Goal: Information Seeking & Learning: Check status

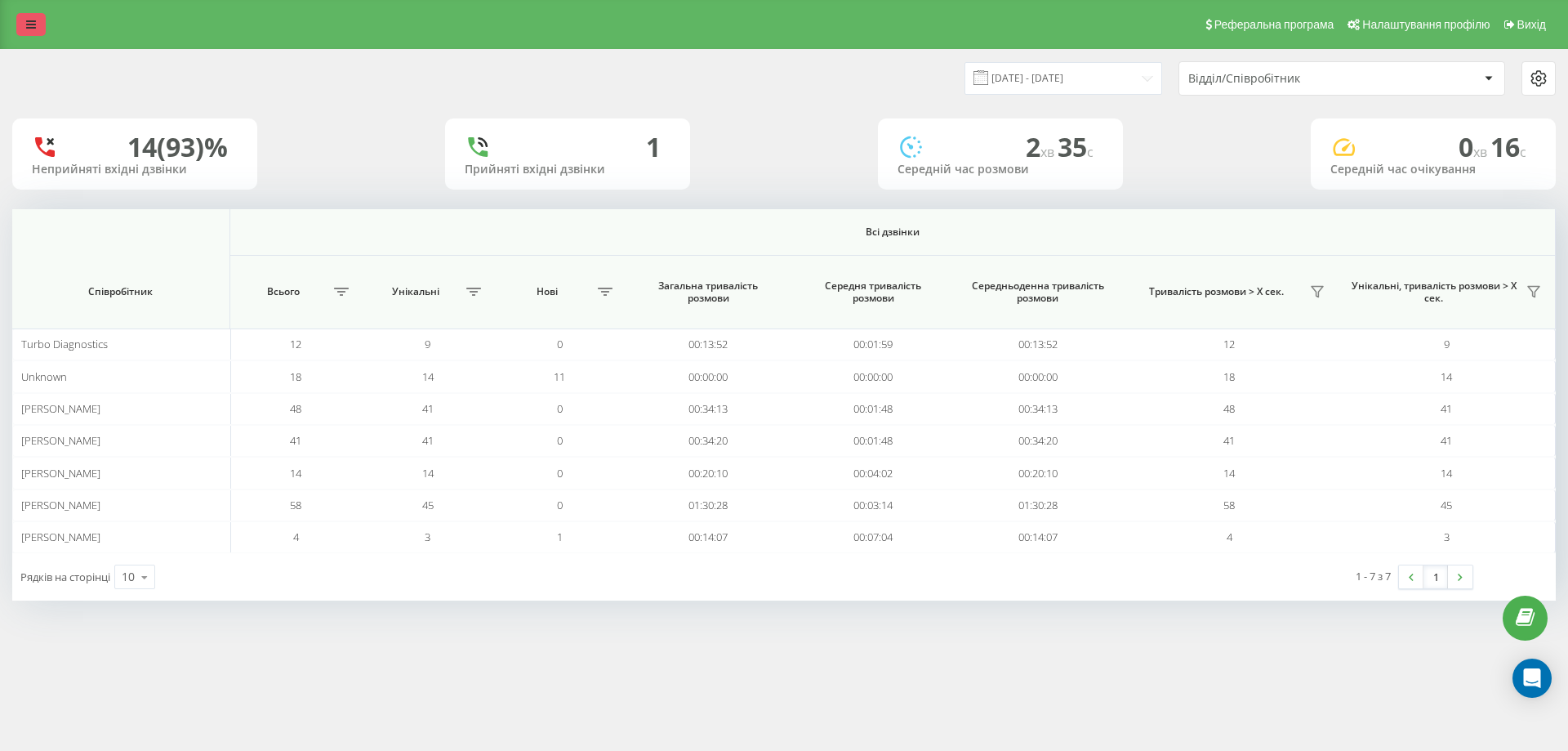
click at [19, 22] on link at bounding box center [31, 24] width 29 height 22
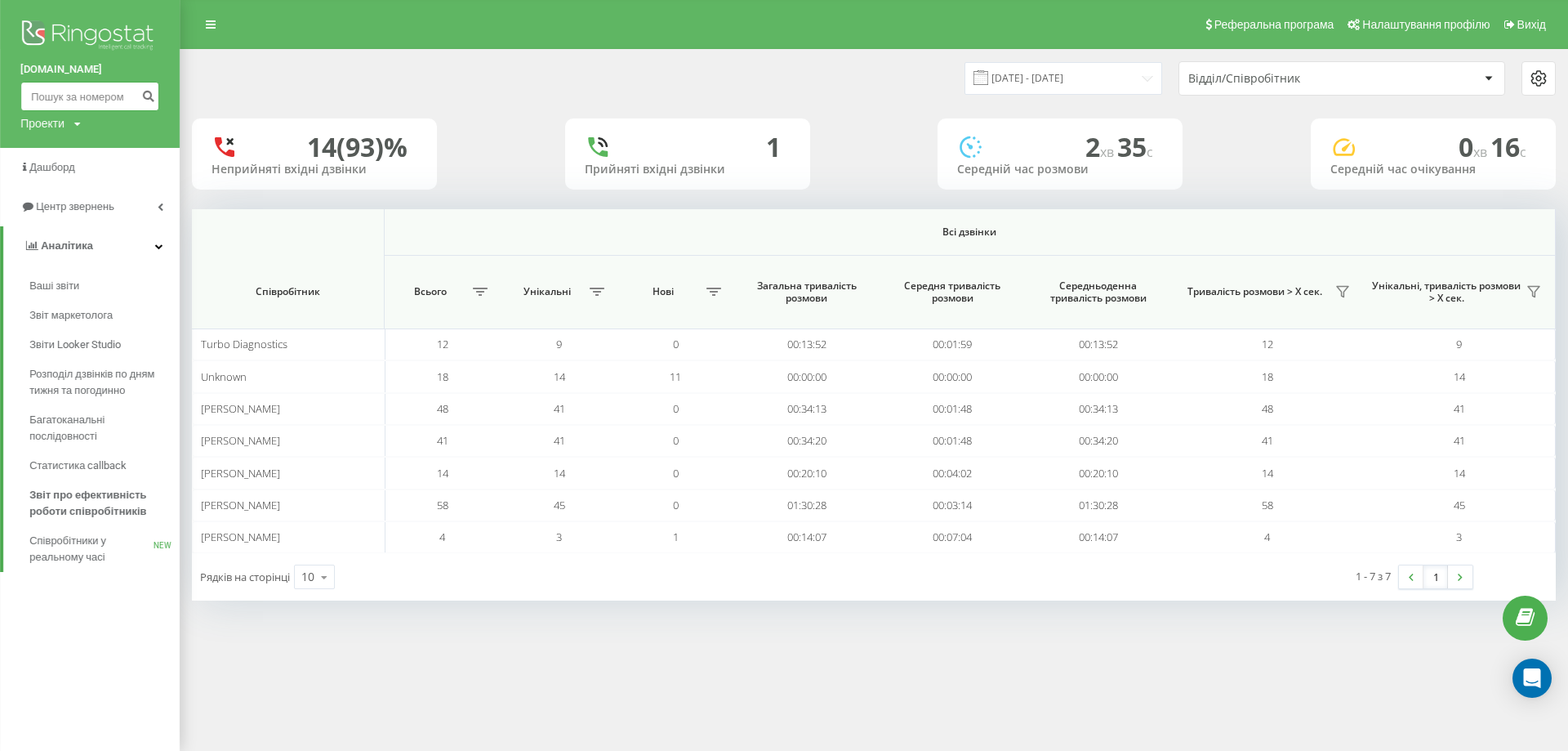
click at [72, 95] on input at bounding box center [90, 97] width 139 height 29
paste input "+380967572516"
type input "+380967572516"
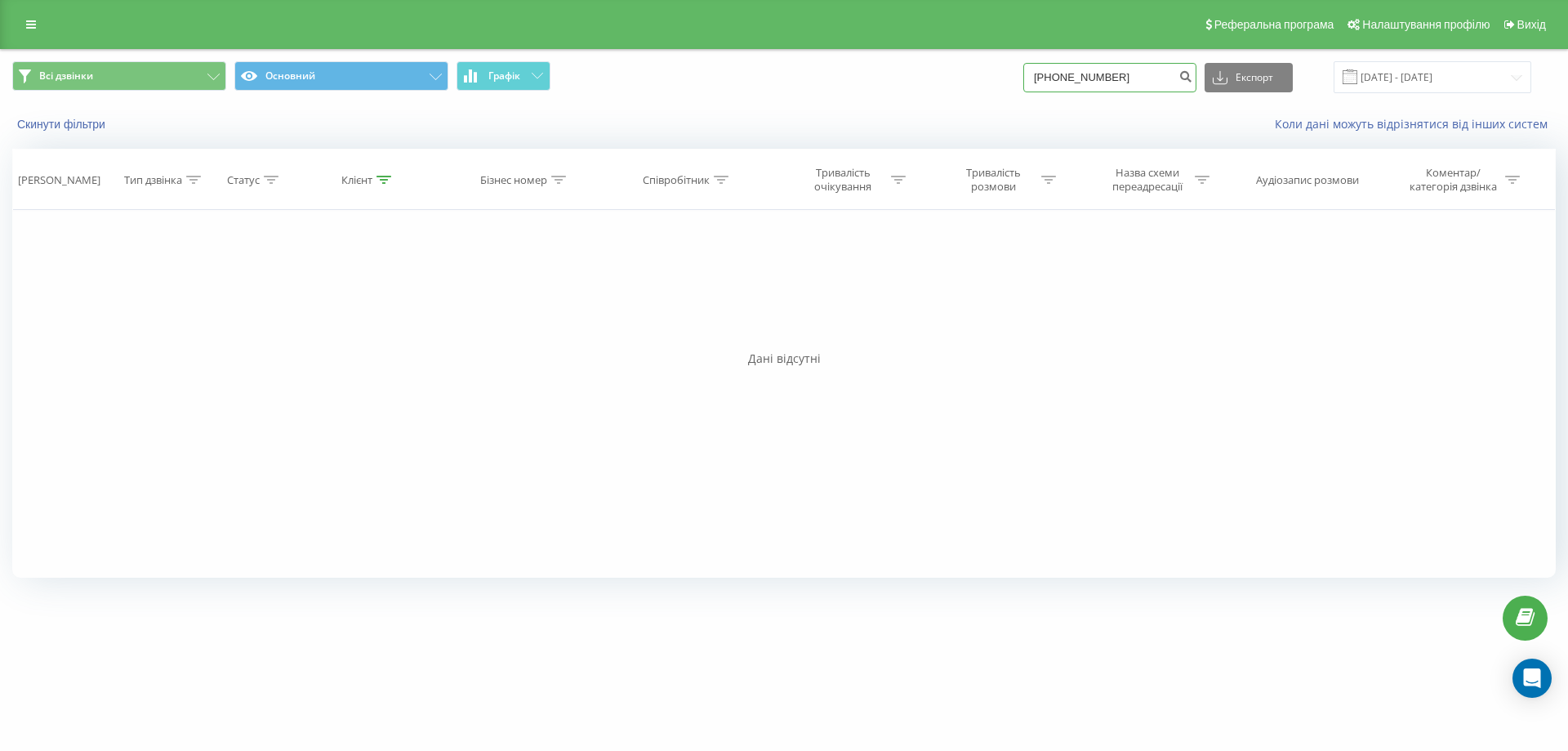
drag, startPoint x: 1043, startPoint y: 73, endPoint x: 1067, endPoint y: 71, distance: 24.1
click at [1052, 71] on input "[PHONE_NUMBER]" at bounding box center [1110, 78] width 173 height 29
click at [1057, 76] on input "[PHONE_NUMBER]" at bounding box center [1110, 78] width 173 height 29
type input "380967572516"
click at [1439, 85] on input "[DATE] - [DATE]" at bounding box center [1432, 77] width 198 height 32
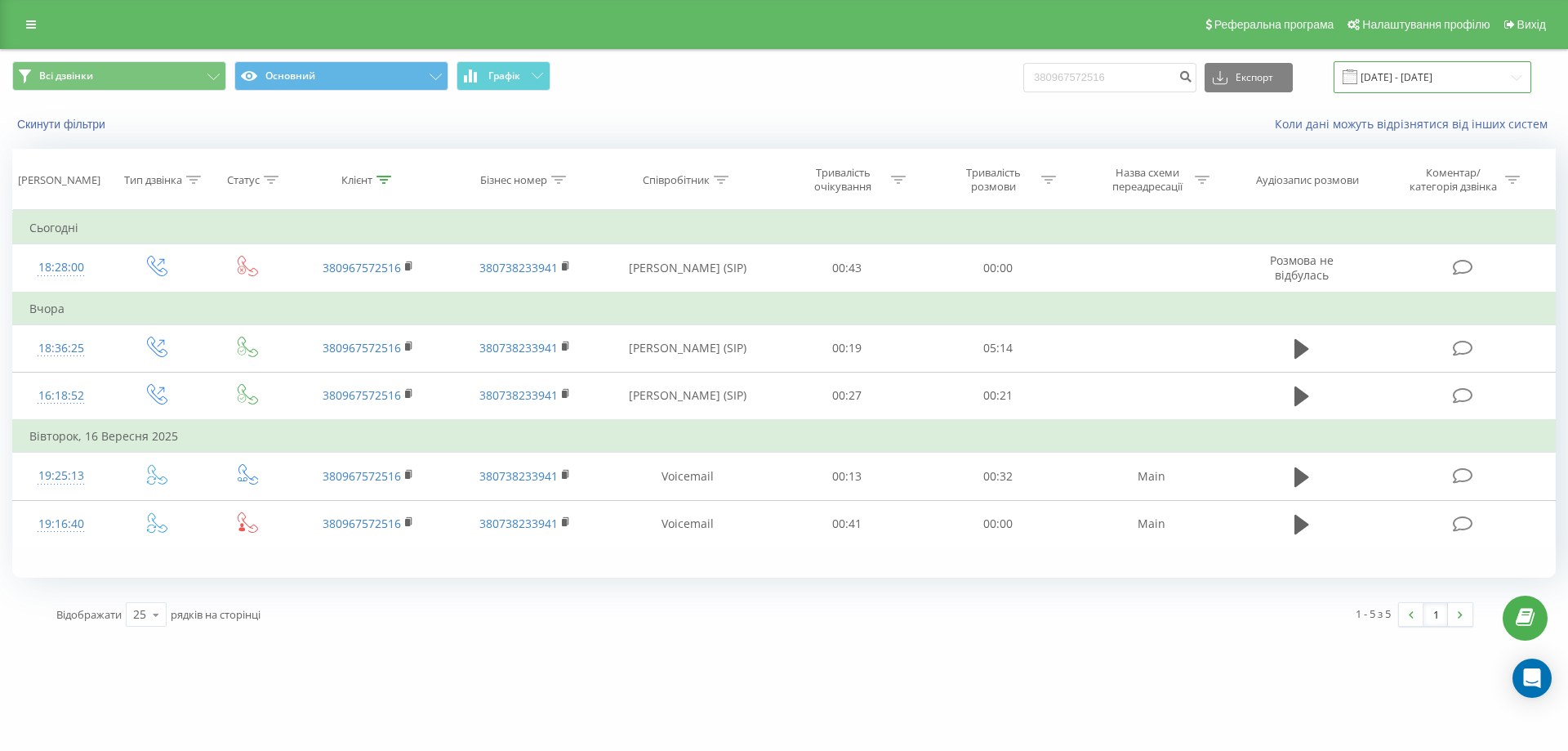
click at [1413, 69] on input "[DATE] - [DATE]" at bounding box center [1432, 77] width 198 height 32
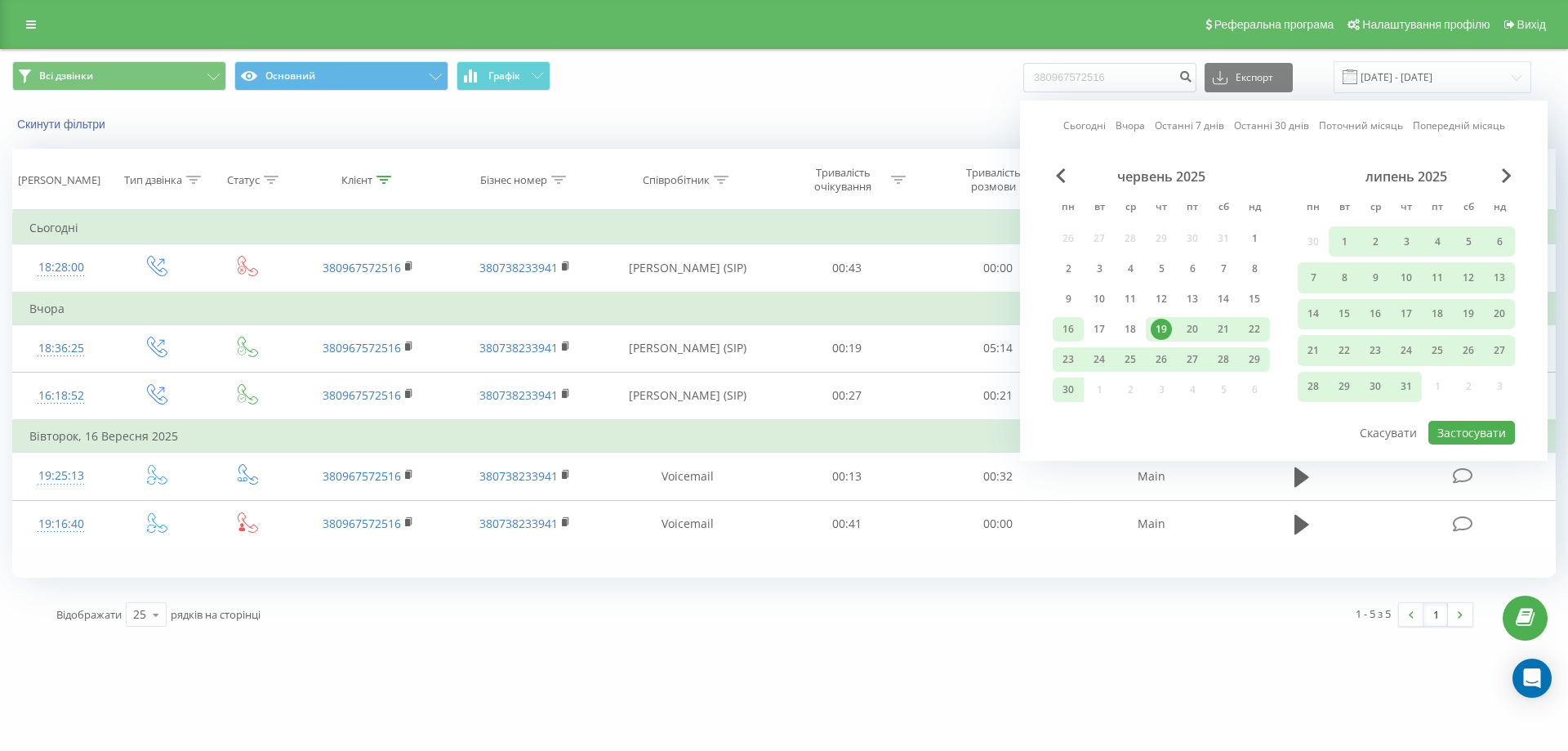
click at [1074, 325] on div "16" at bounding box center [1068, 329] width 22 height 22
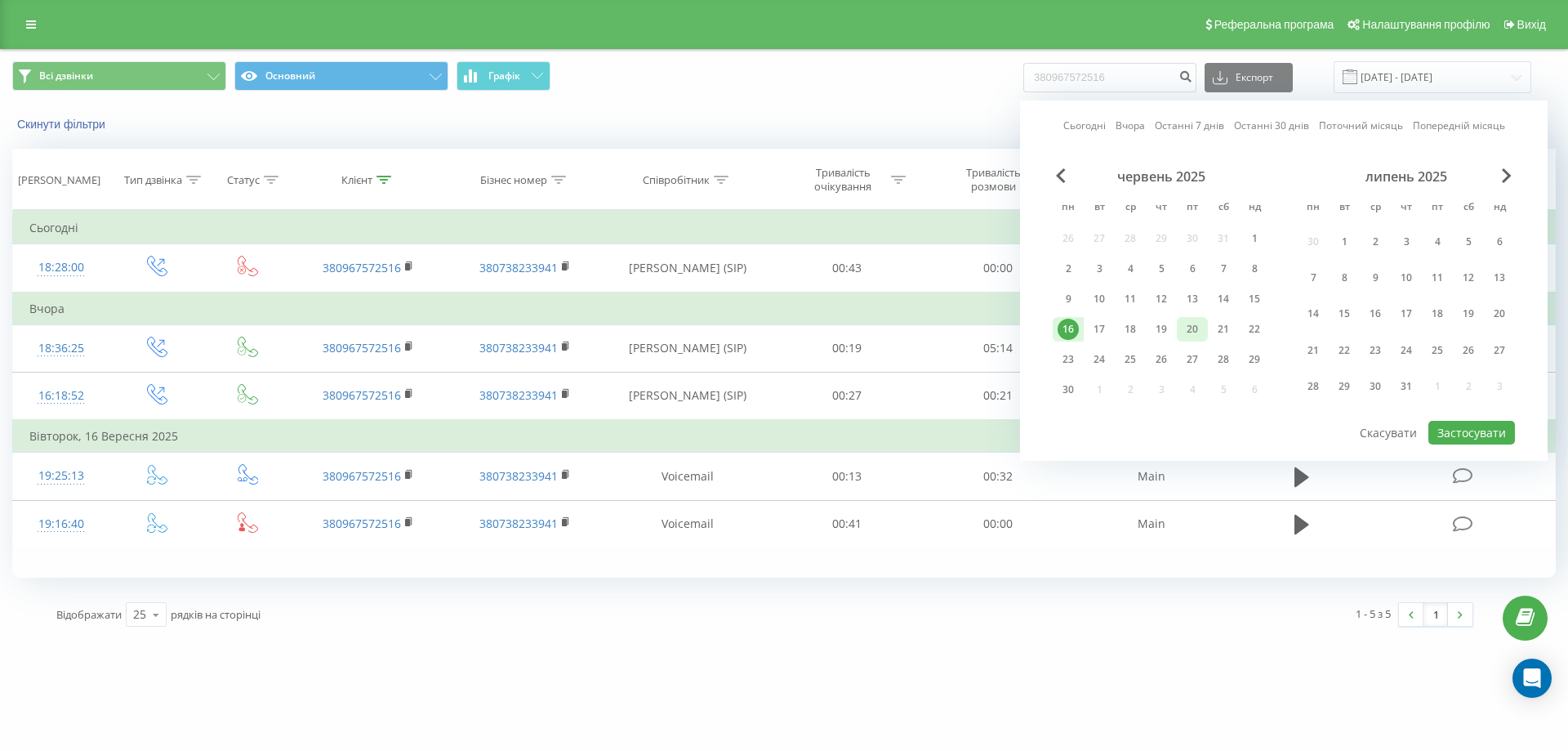
click at [1186, 332] on div "20" at bounding box center [1192, 329] width 22 height 22
click at [1474, 444] on button "Застосувати" at bounding box center [1471, 432] width 86 height 23
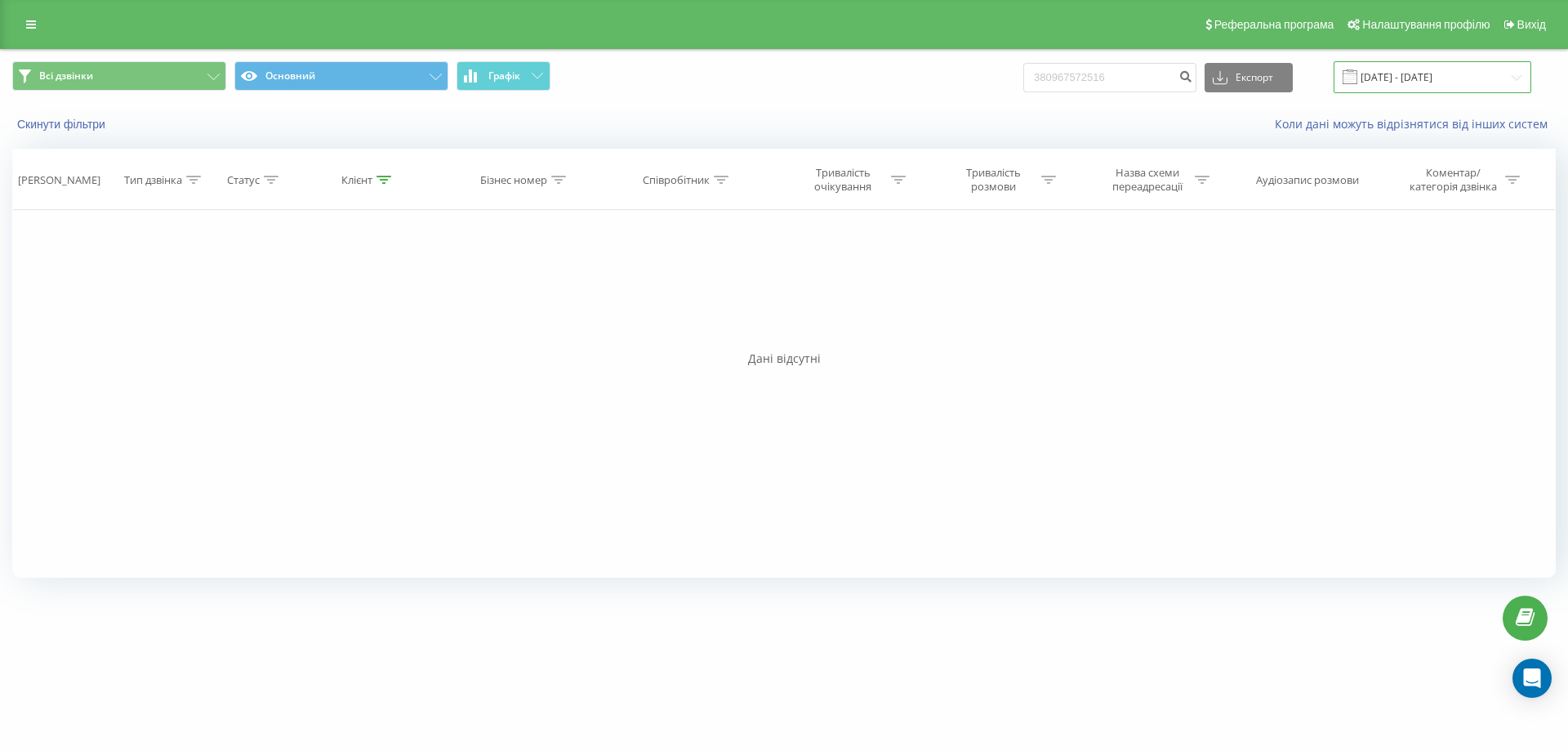
click at [1392, 77] on input "16.06.2025 - 20.06.2025" at bounding box center [1432, 77] width 198 height 32
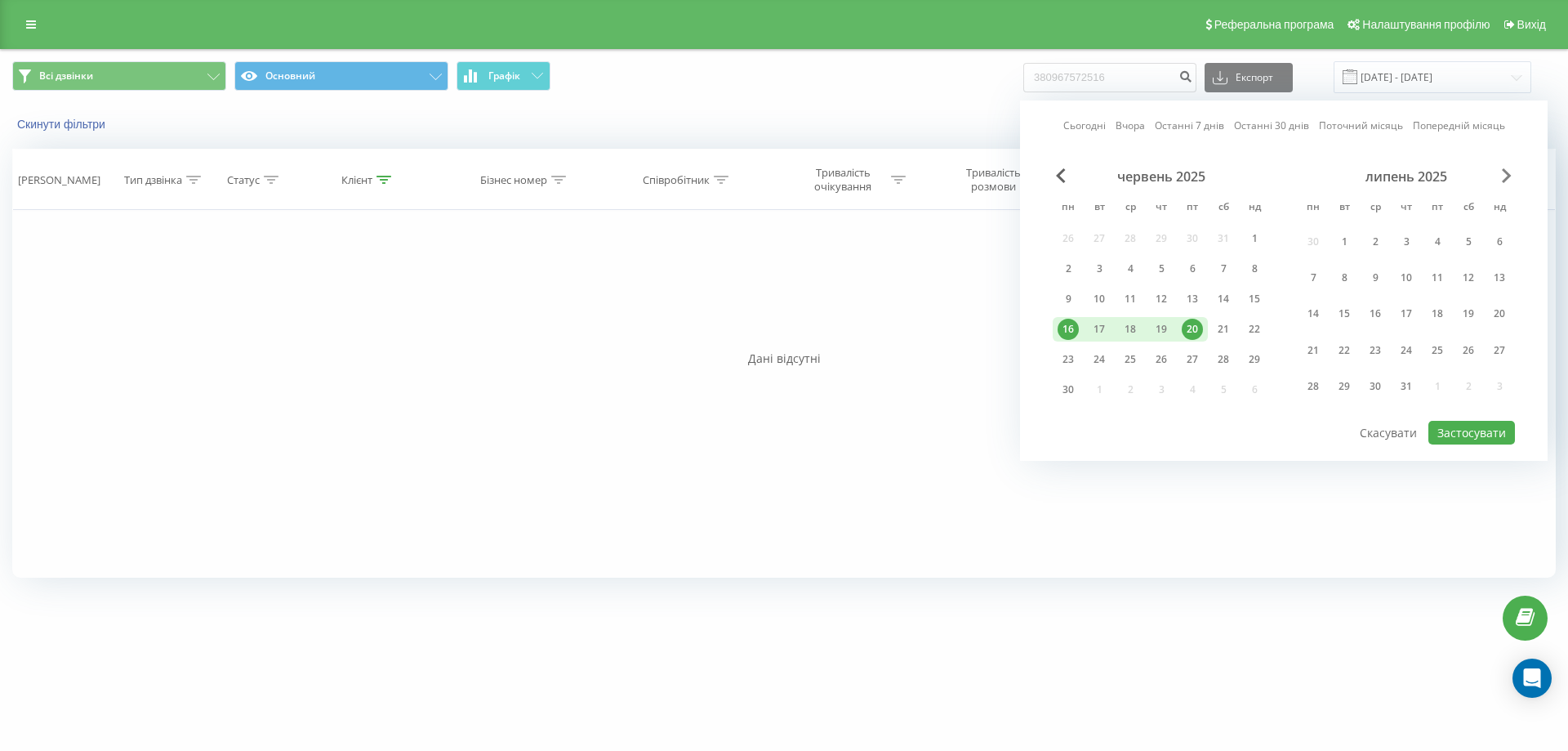
click at [1507, 175] on span "Next Month" at bounding box center [1506, 175] width 9 height 15
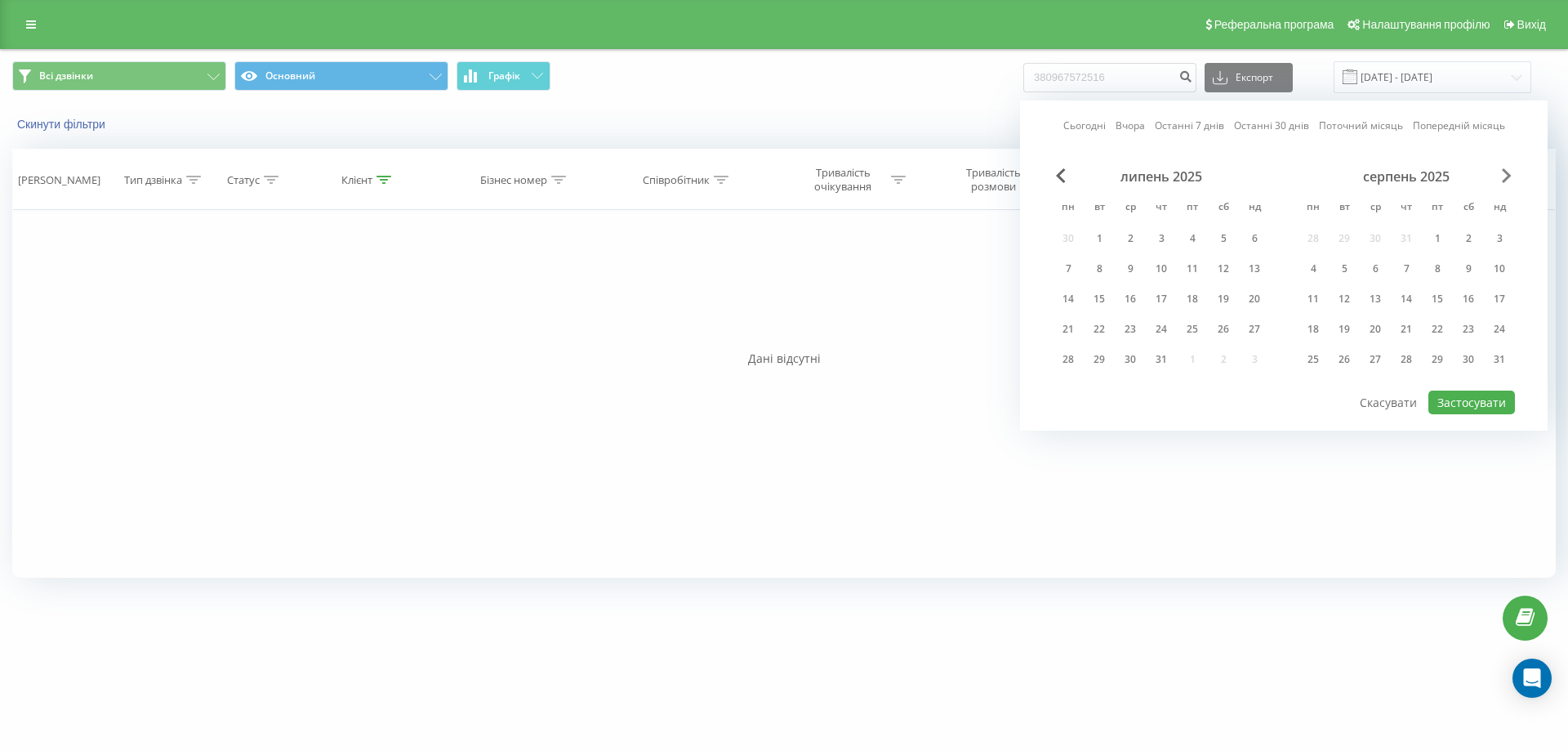
click at [1507, 175] on span "Next Month" at bounding box center [1506, 175] width 9 height 15
click at [1434, 270] on div "12" at bounding box center [1437, 268] width 22 height 22
click at [1449, 293] on div "19" at bounding box center [1438, 299] width 31 height 24
click at [1461, 393] on button "Застосувати" at bounding box center [1471, 401] width 86 height 23
type input "12.09.2025 - 19.09.2025"
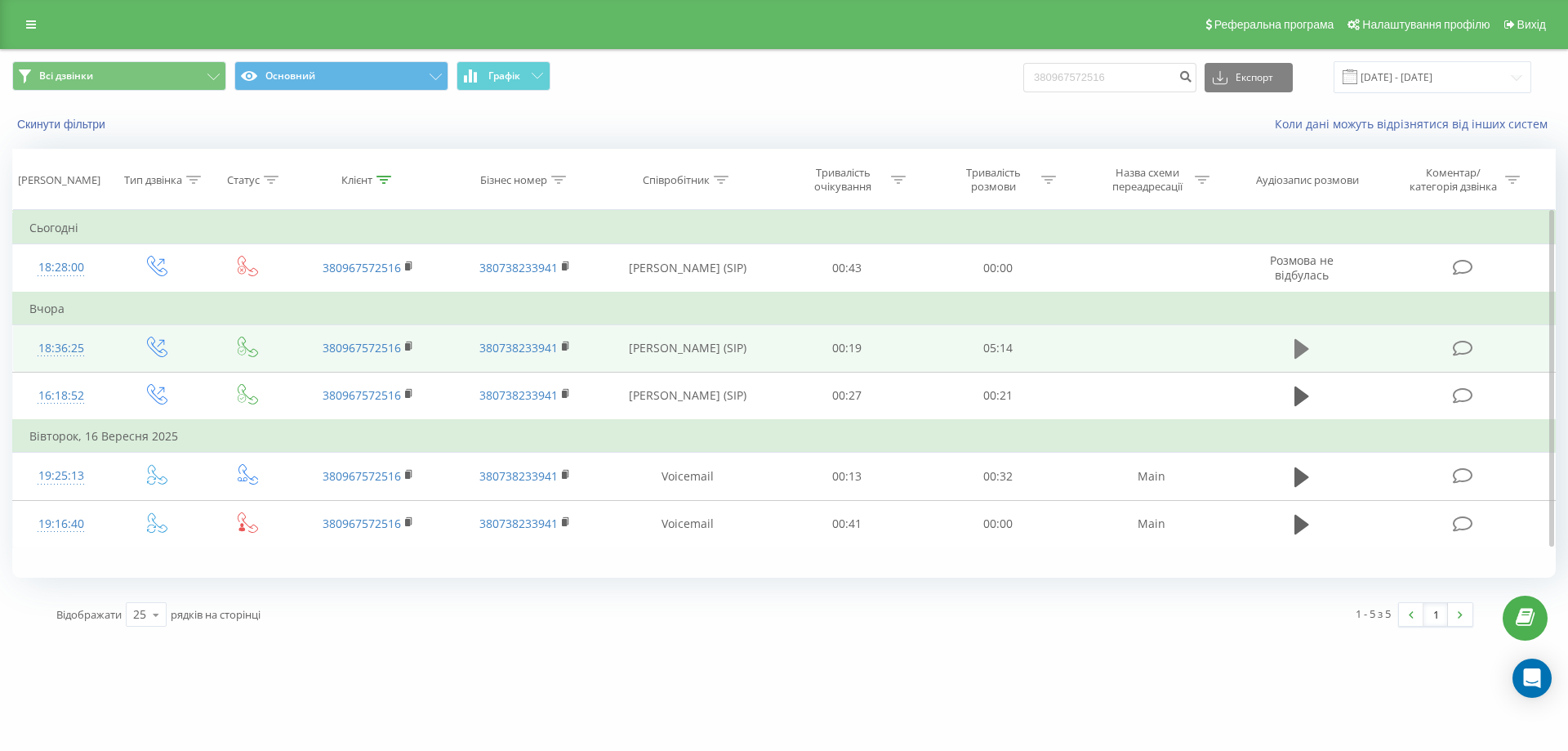
click at [1303, 350] on icon at bounding box center [1301, 349] width 15 height 20
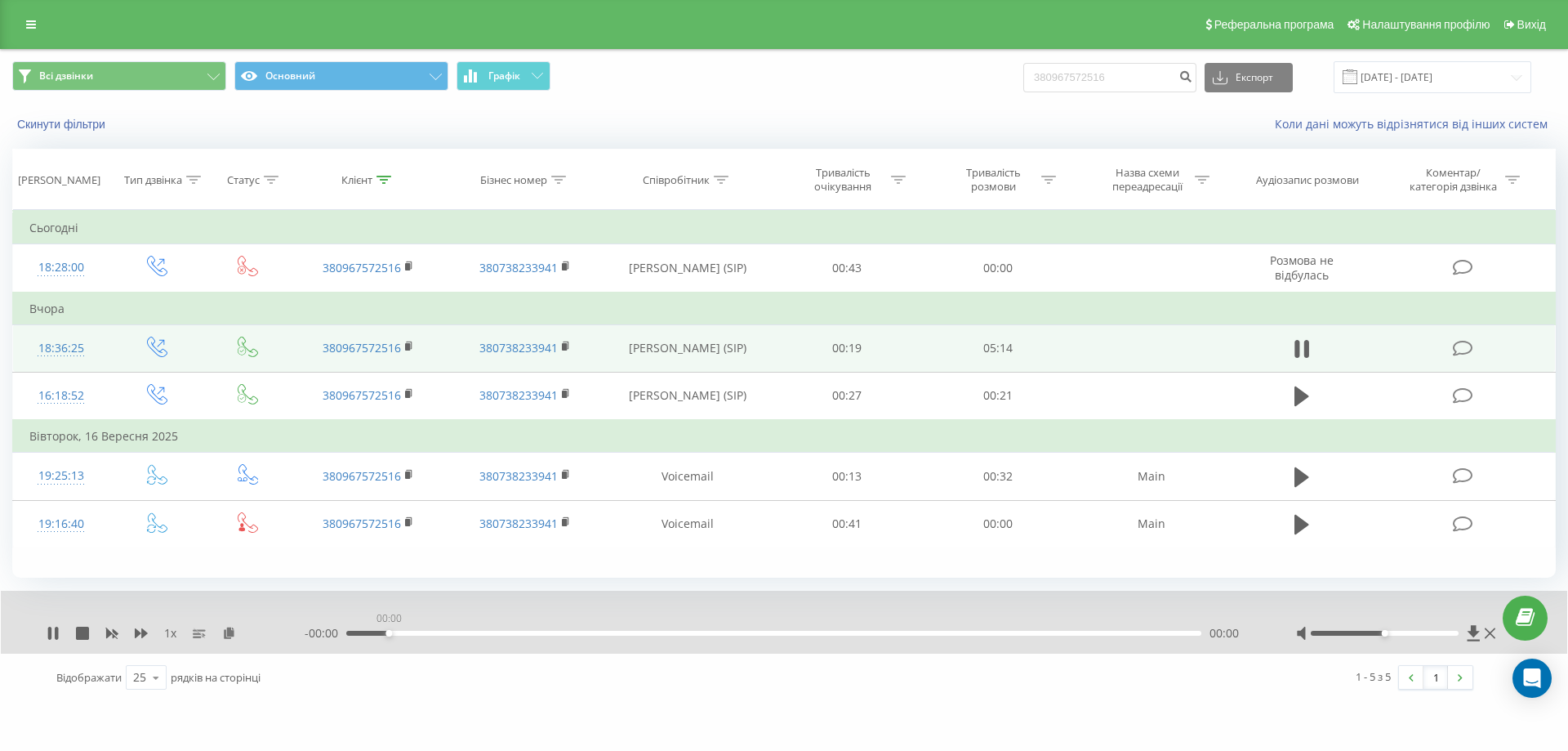
click at [391, 631] on div "00:00" at bounding box center [773, 634] width 855 height 5
drag, startPoint x: 421, startPoint y: 631, endPoint x: 482, endPoint y: 631, distance: 61.0
click at [430, 631] on div "00:00" at bounding box center [773, 634] width 855 height 5
drag, startPoint x: 486, startPoint y: 631, endPoint x: 513, endPoint y: 631, distance: 27.0
click at [487, 631] on div "00:51" at bounding box center [773, 634] width 855 height 5
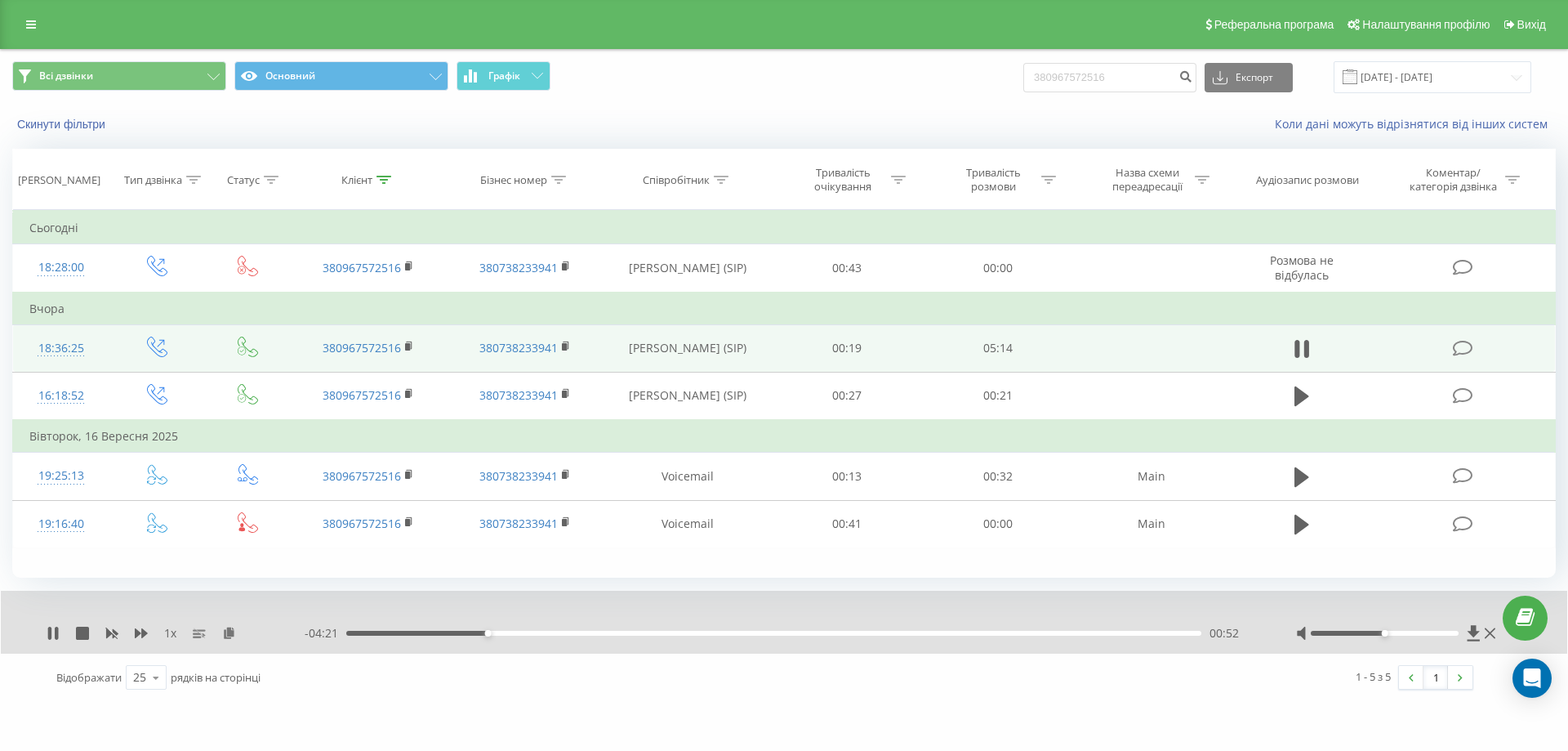
click at [538, 630] on div "- 04:21 00:52 00:52" at bounding box center [780, 633] width 951 height 16
click at [542, 632] on div "01:12" at bounding box center [773, 634] width 855 height 5
click at [580, 633] on div "00:00" at bounding box center [773, 634] width 855 height 5
click at [603, 634] on div "01:27" at bounding box center [773, 634] width 855 height 5
click at [625, 634] on div "01:35" at bounding box center [773, 634] width 855 height 5
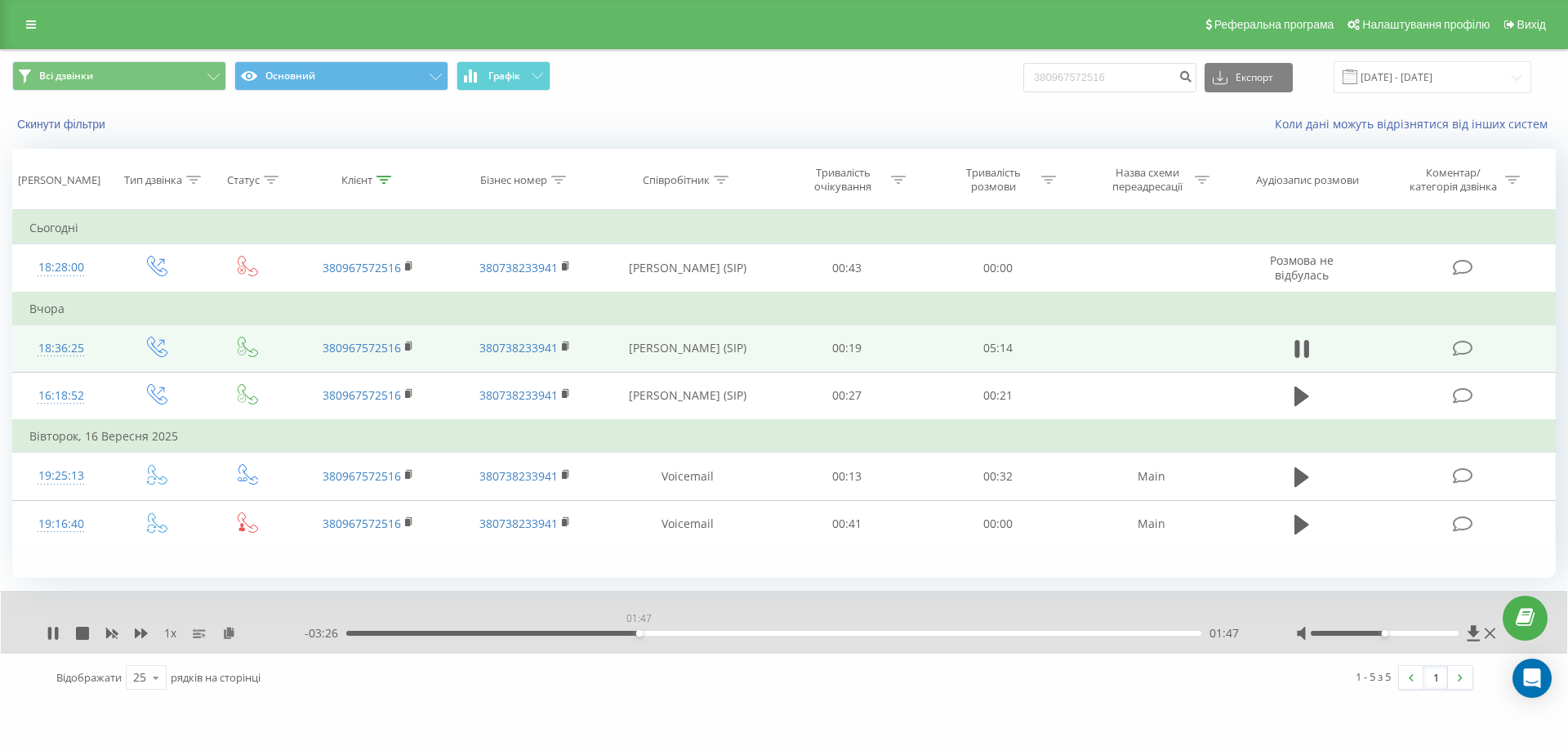
click at [639, 634] on div "01:47" at bounding box center [773, 634] width 855 height 5
click at [658, 633] on div "01:48" at bounding box center [773, 634] width 855 height 5
click at [678, 633] on div "01:55" at bounding box center [773, 634] width 855 height 5
click at [696, 633] on div "02:03" at bounding box center [773, 634] width 855 height 5
click at [714, 633] on div "02:09" at bounding box center [773, 634] width 855 height 5
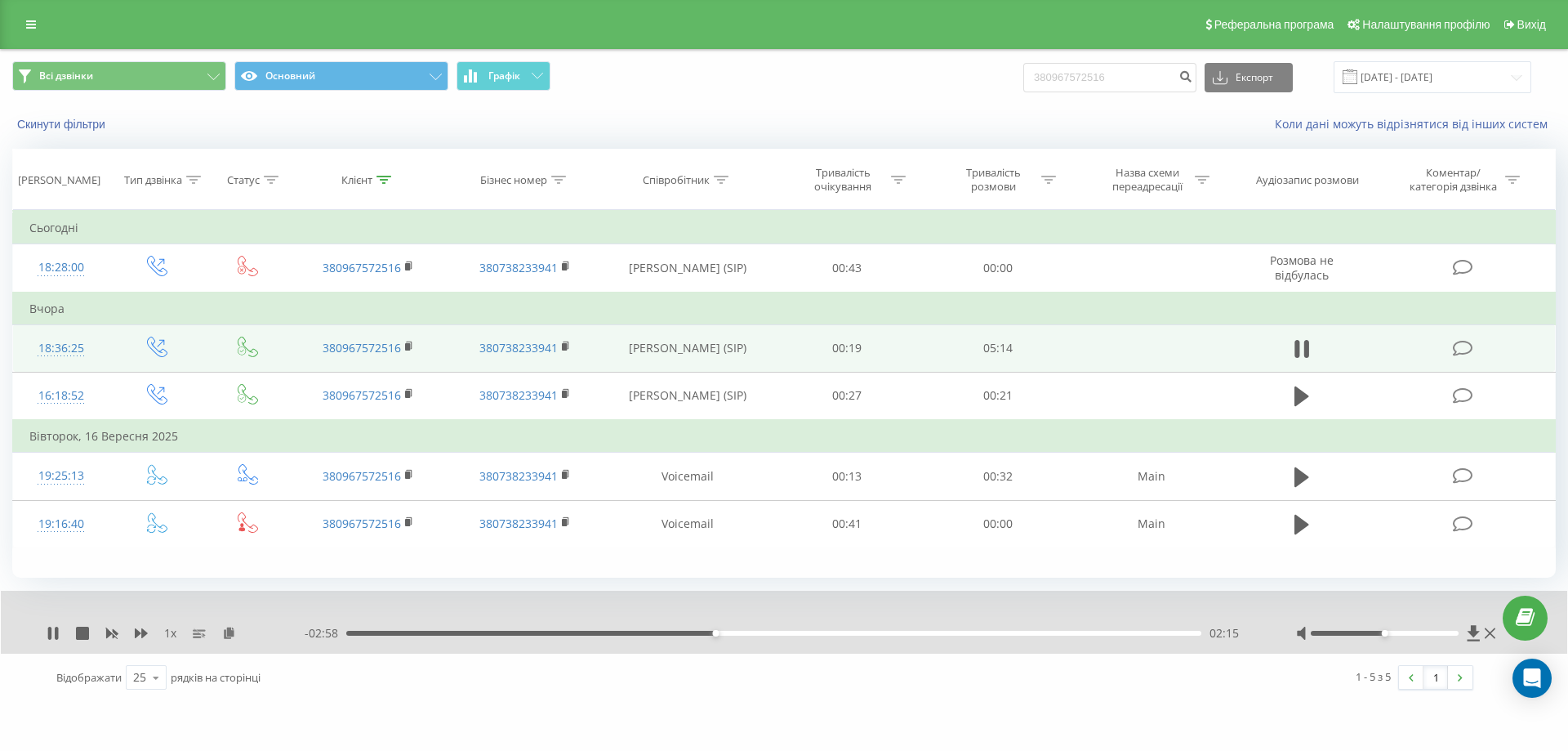
click at [740, 633] on div "02:15" at bounding box center [773, 634] width 855 height 5
click at [763, 634] on div "00:00" at bounding box center [773, 634] width 855 height 5
click at [784, 634] on div "02:35" at bounding box center [773, 634] width 855 height 5
click at [800, 634] on div "02:41" at bounding box center [773, 634] width 855 height 5
click at [819, 633] on div "02:47" at bounding box center [773, 634] width 855 height 5
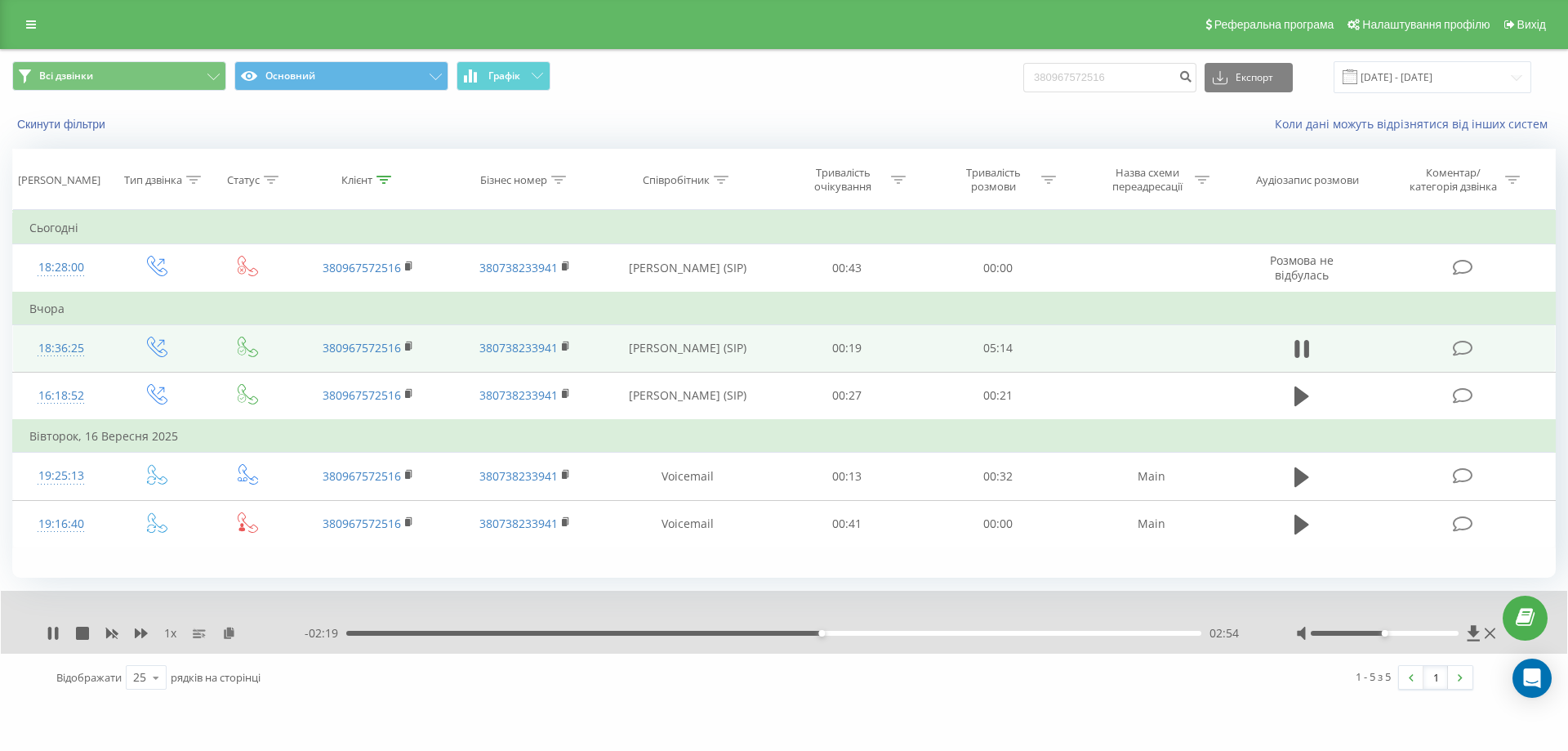
click at [841, 633] on div "02:54" at bounding box center [773, 634] width 855 height 5
drag, startPoint x: 854, startPoint y: 633, endPoint x: 864, endPoint y: 634, distance: 10.0
click at [856, 633] on div "03:06" at bounding box center [773, 634] width 855 height 5
click at [872, 633] on div "03:07" at bounding box center [773, 634] width 855 height 5
click at [888, 631] on div "03:19" at bounding box center [773, 634] width 855 height 5
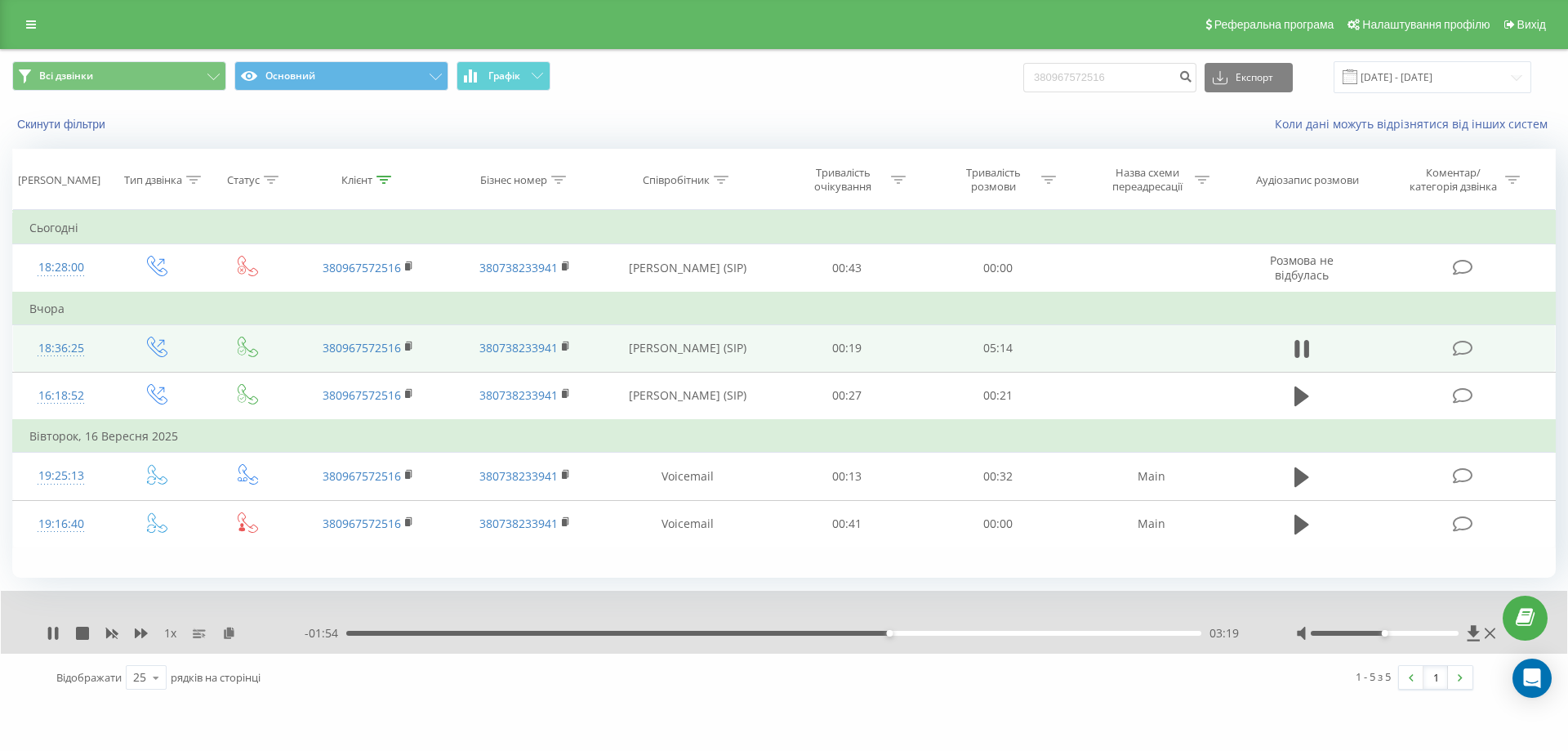
click at [907, 630] on div "- 01:54 03:19 03:19" at bounding box center [780, 633] width 951 height 16
click at [907, 633] on div "03:20" at bounding box center [773, 634] width 855 height 5
click at [920, 634] on div "03:26" at bounding box center [773, 634] width 855 height 5
click at [934, 634] on div "03:35" at bounding box center [773, 634] width 855 height 5
